Goal: Check status: Check status

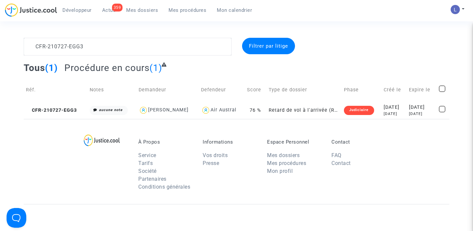
scroll to position [10, 0]
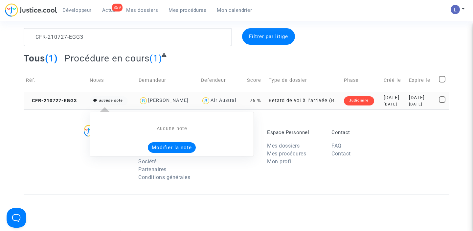
type textarea "CFR-210727-EGG3"
click at [107, 101] on icon "aucune note" at bounding box center [111, 100] width 24 height 4
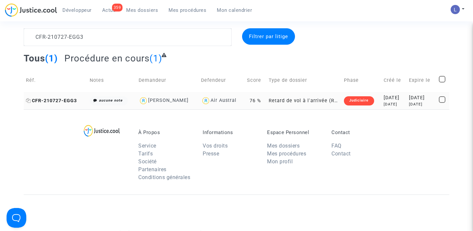
click at [62, 102] on span "CFR-210727-EGG3" at bounding box center [51, 101] width 51 height 6
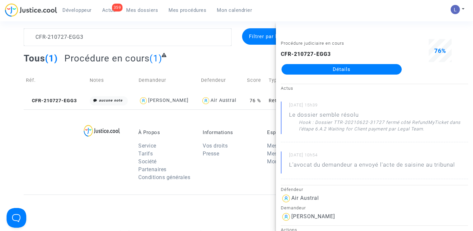
click at [347, 70] on link "Détails" at bounding box center [342, 69] width 120 height 11
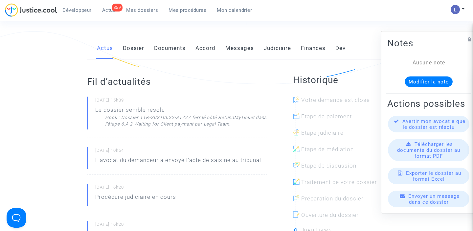
scroll to position [111, 0]
click at [280, 48] on link "Judiciaire" at bounding box center [277, 49] width 27 height 22
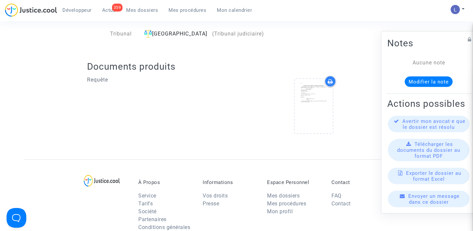
scroll to position [179, 0]
